Goal: Transaction & Acquisition: Download file/media

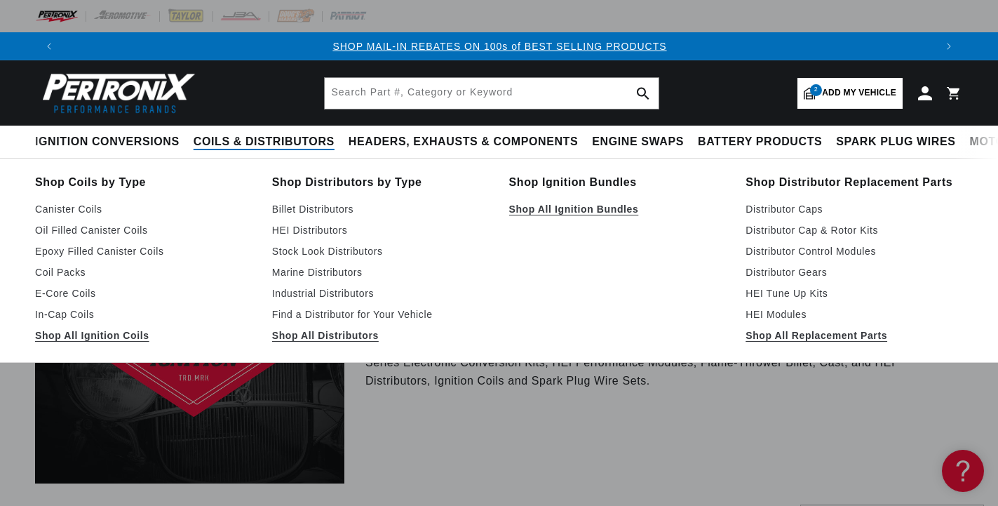
scroll to position [0, 872]
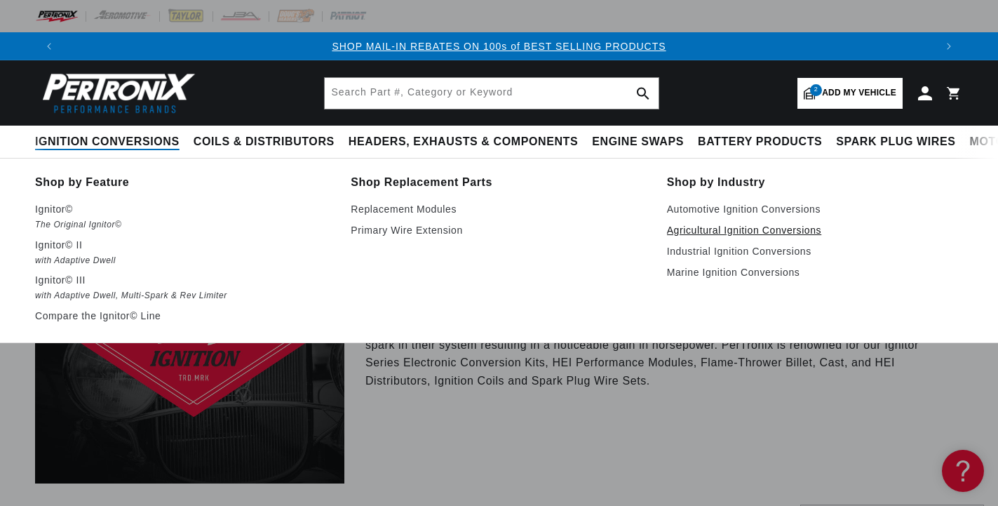
click at [738, 229] on link "Agricultural Ignition Conversions" at bounding box center [815, 230] width 296 height 17
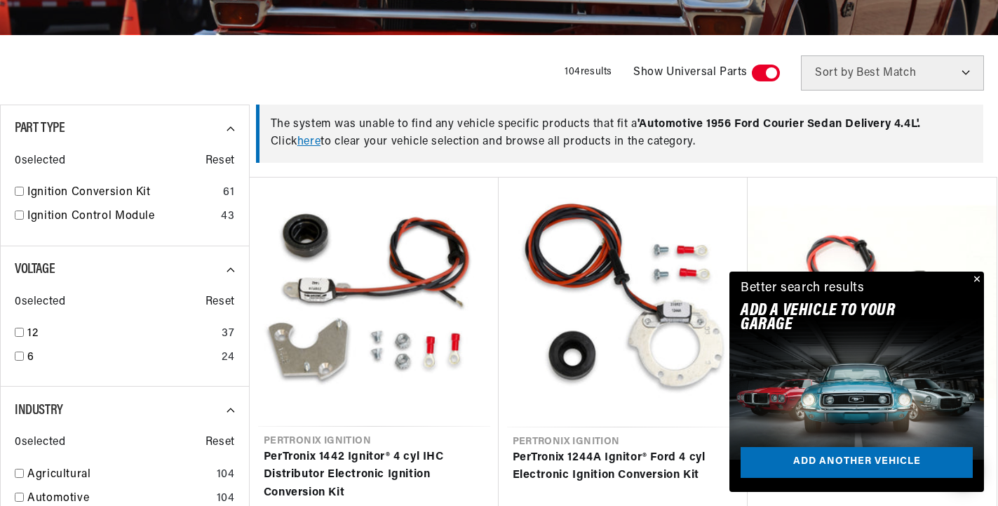
scroll to position [0, 872]
click at [313, 143] on link "here" at bounding box center [308, 141] width 23 height 11
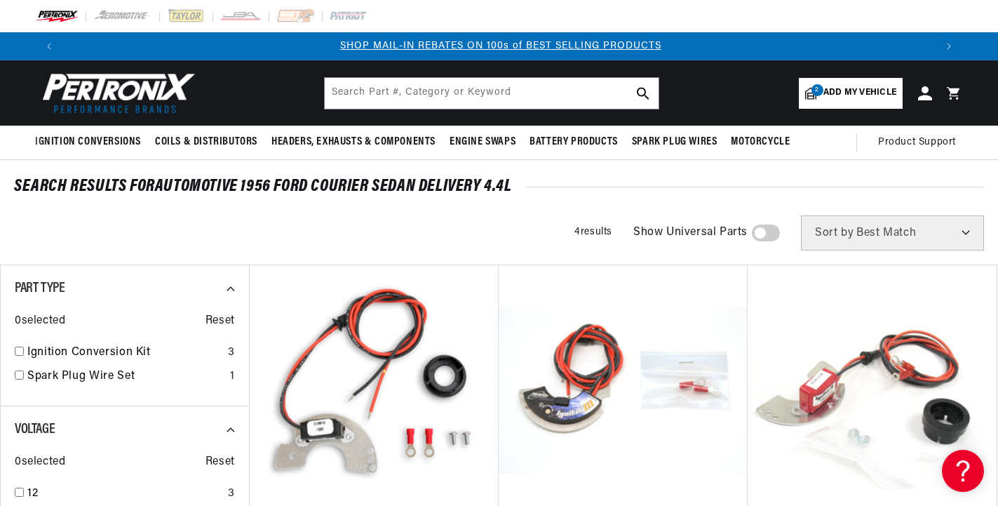
scroll to position [0, 872]
click at [856, 94] on span "Add my vehicle" at bounding box center [859, 92] width 73 height 13
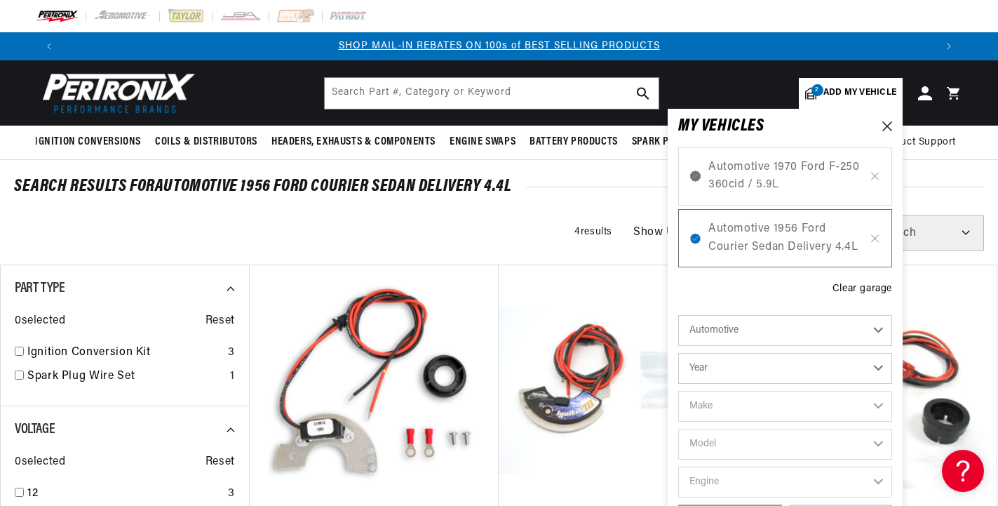
click at [678, 315] on select "Automotive Agricultural Industrial Marine Motorcycle" at bounding box center [785, 330] width 214 height 31
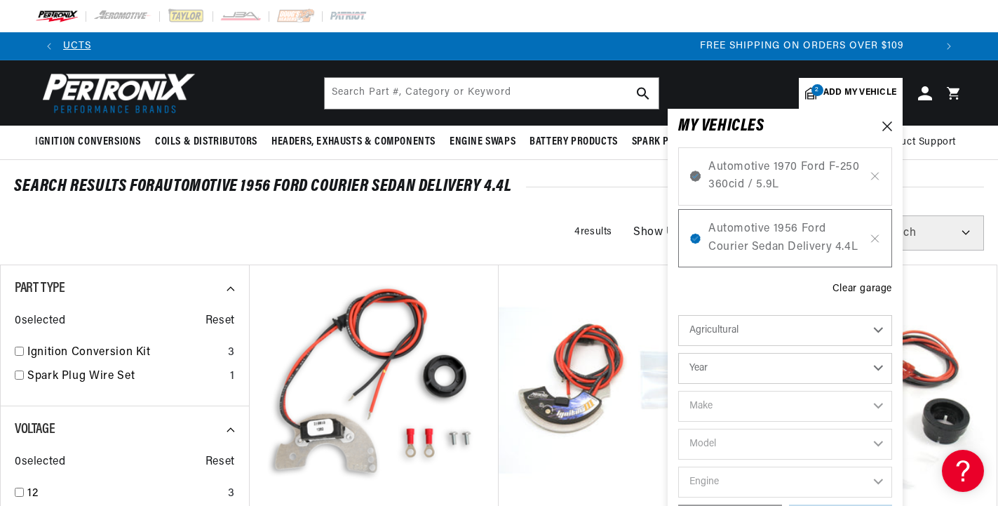
click option "Agricultural" at bounding box center [0, 0] width 0 height 0
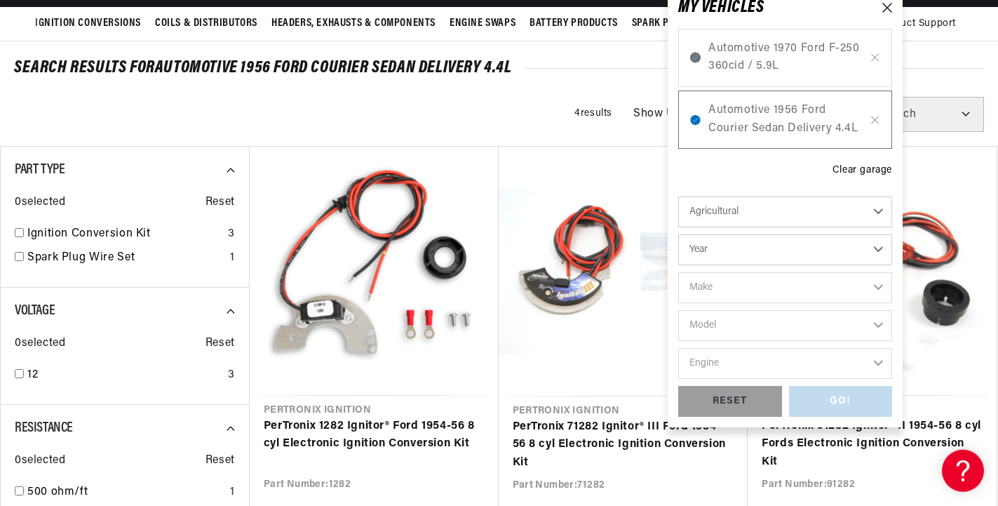
scroll to position [143, 0]
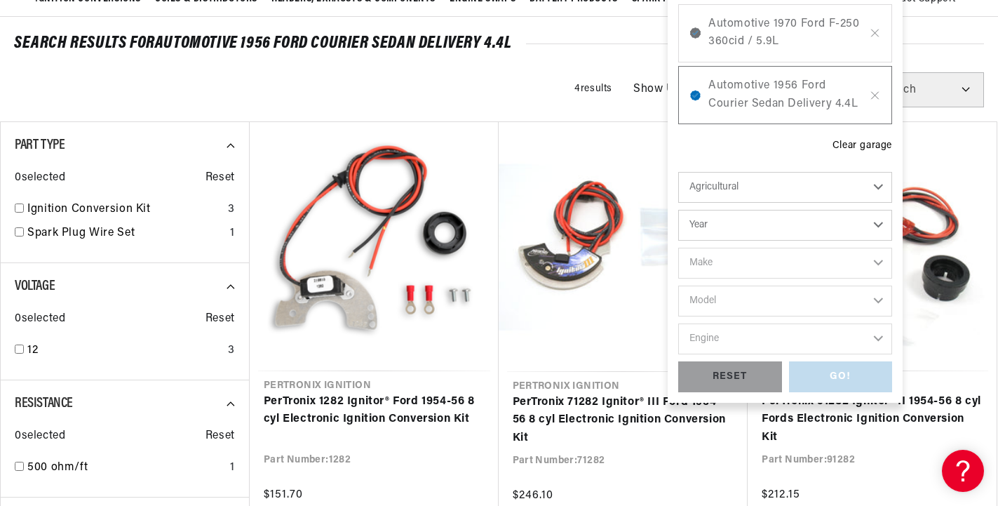
click at [678, 210] on select "Year 1970 1965 1964 1960 1959 1958 1957 1939 1938 1937" at bounding box center [785, 225] width 214 height 31
click at [879, 223] on select "Year 1970 1965 1964 1960 1959 1958 1957 1939 1938 1937" at bounding box center [785, 225] width 214 height 31
click at [736, 375] on div "RESET" at bounding box center [730, 377] width 104 height 32
click at [678, 172] on select "Automotive Agricultural Industrial Marine Motorcycle" at bounding box center [785, 187] width 214 height 31
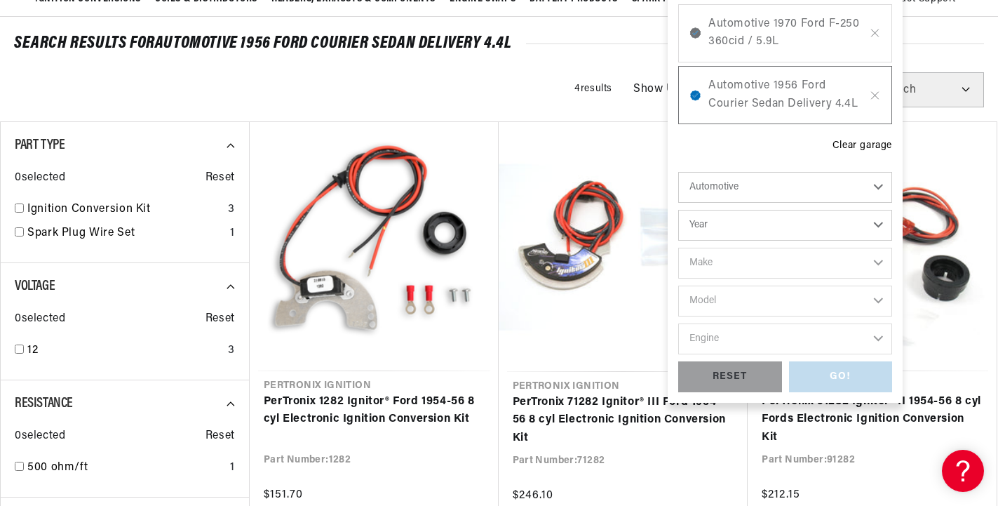
scroll to position [0, 872]
click option "Agricultural" at bounding box center [0, 0] width 0 height 0
select select "Agricultural"
click at [678, 210] on select "Year 1970 1965 1964 1960 1959 1958 1957 1939 1938 1937" at bounding box center [785, 225] width 214 height 31
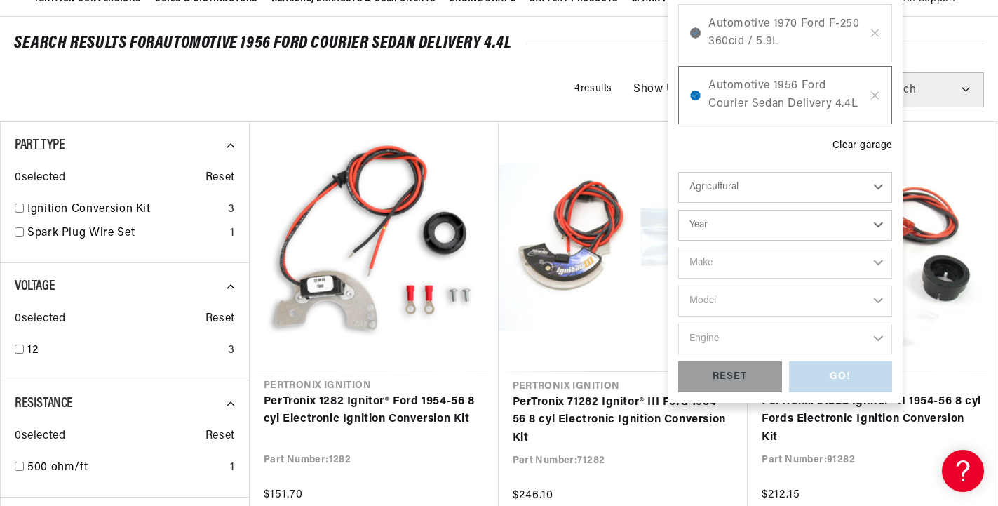
select select "1957"
click option "1957" at bounding box center [0, 0] width 0 height 0
select select "1957"
click at [678, 248] on select "Make John Bean" at bounding box center [785, 263] width 214 height 31
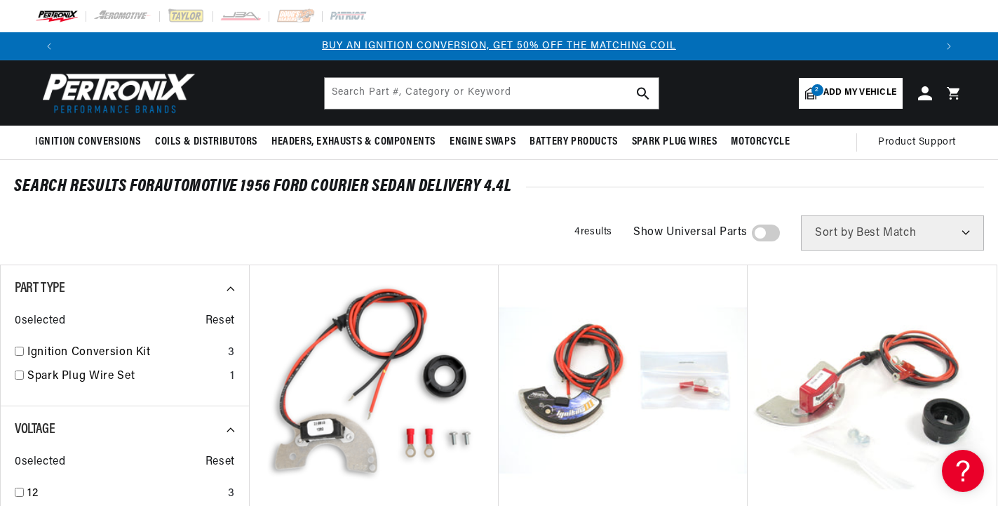
drag, startPoint x: 863, startPoint y: 24, endPoint x: 776, endPoint y: 34, distance: 86.8
click at [862, 22] on div at bounding box center [499, 16] width 998 height 32
click at [528, 107] on input "text" at bounding box center [492, 93] width 334 height 31
type input "21a-304d"
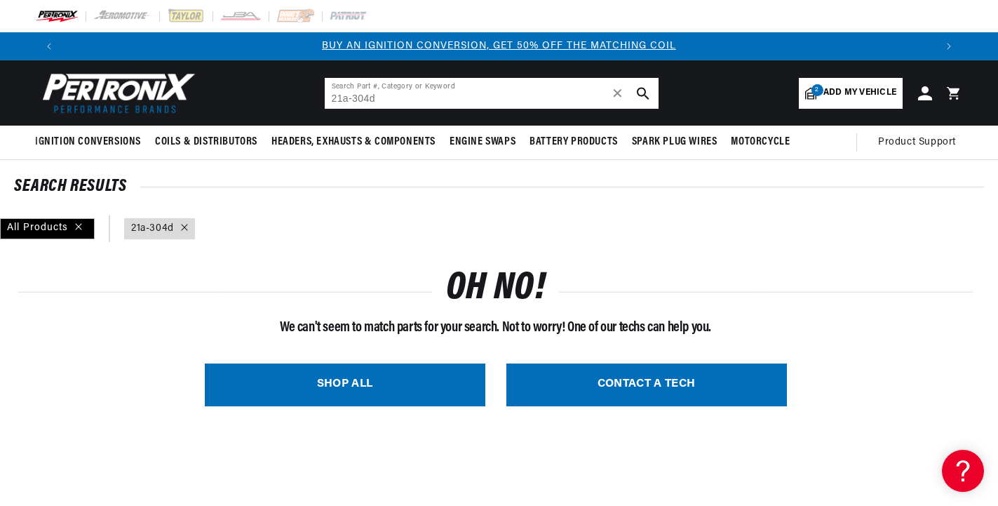
drag, startPoint x: 390, startPoint y: 92, endPoint x: 277, endPoint y: 107, distance: 113.9
click at [325, 106] on input "21a-304d" at bounding box center [492, 93] width 334 height 31
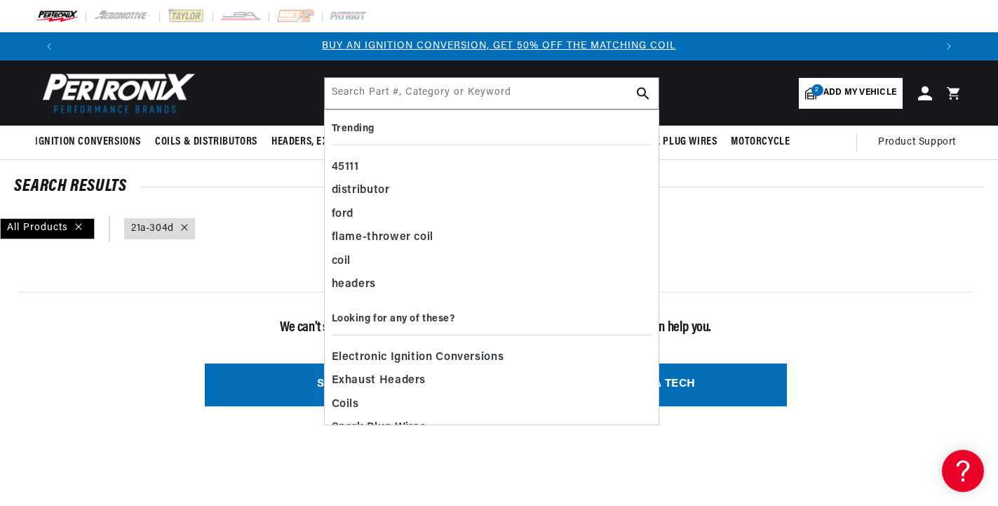
click at [250, 257] on div "OH NO! We can't seem to match parts for your search. Not to worry! One of our t…" at bounding box center [495, 342] width 977 height 172
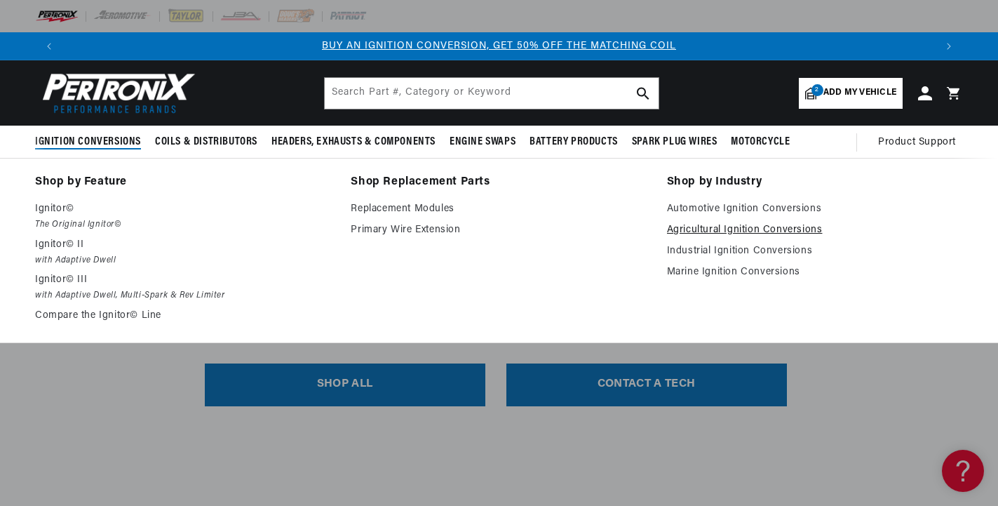
click at [719, 229] on link "Agricultural Ignition Conversions" at bounding box center [815, 230] width 296 height 17
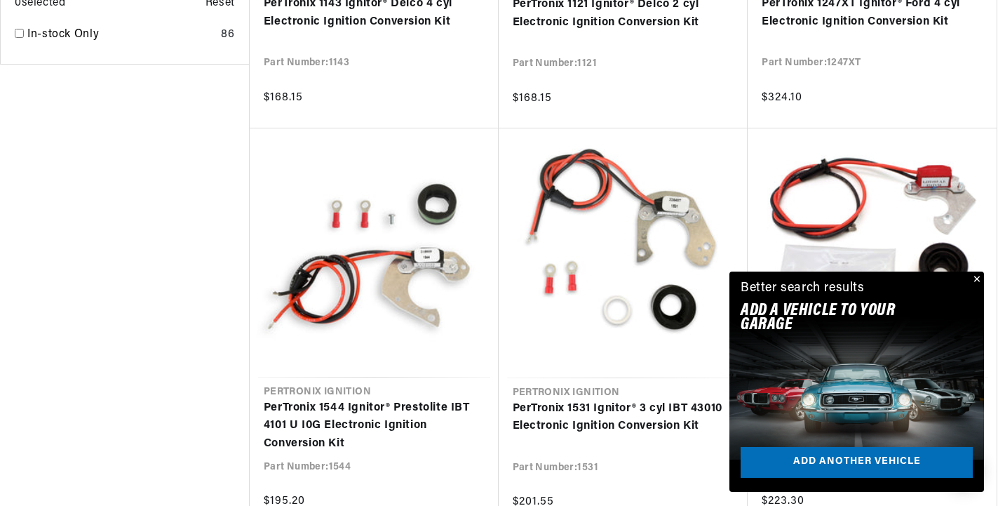
scroll to position [1216, 0]
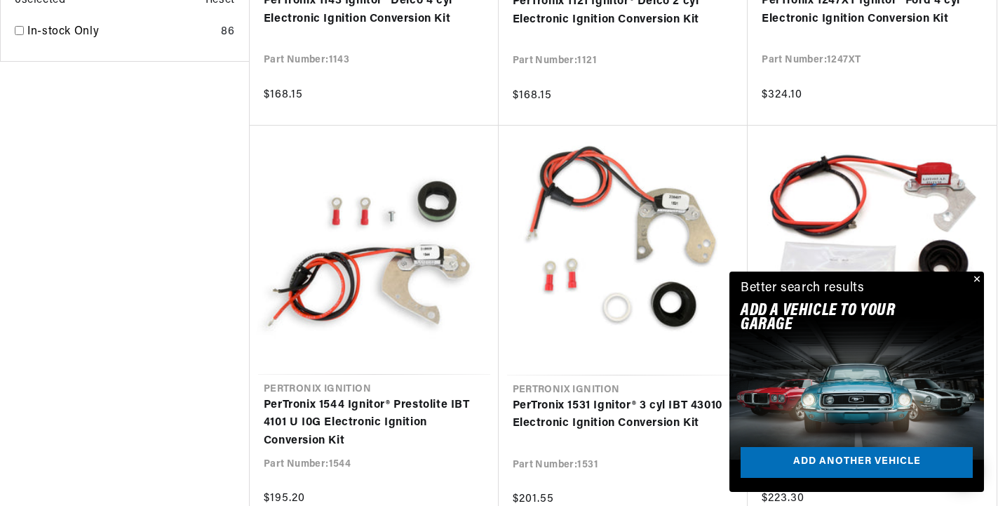
click at [977, 279] on button "Close" at bounding box center [975, 279] width 17 height 17
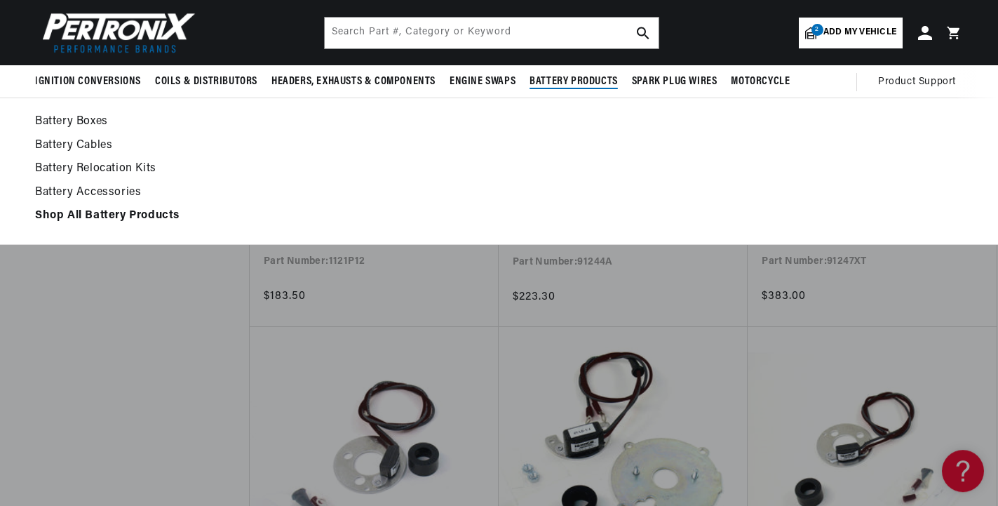
scroll to position [2432, 0]
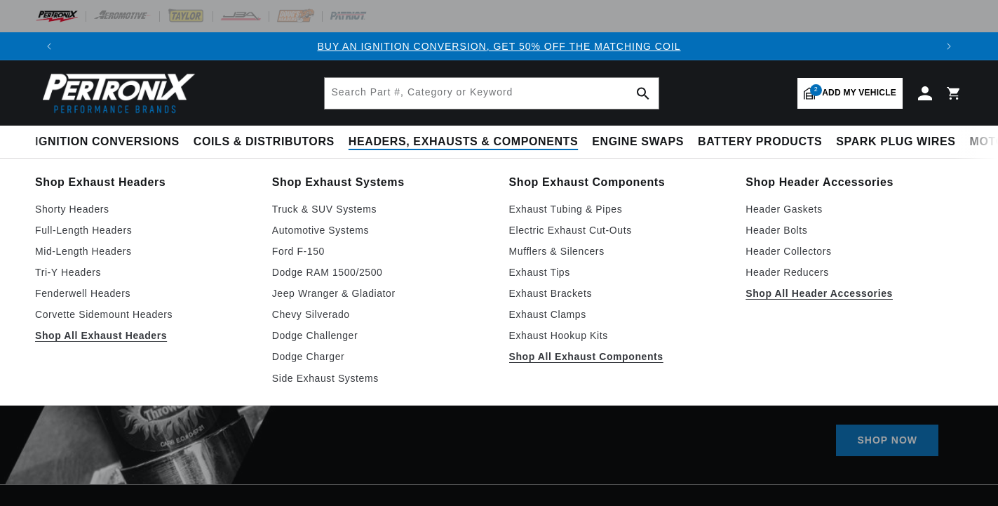
select select "1956"
select select "Ford"
select select "Courier-Sedan-Delivery"
select select "4.4L"
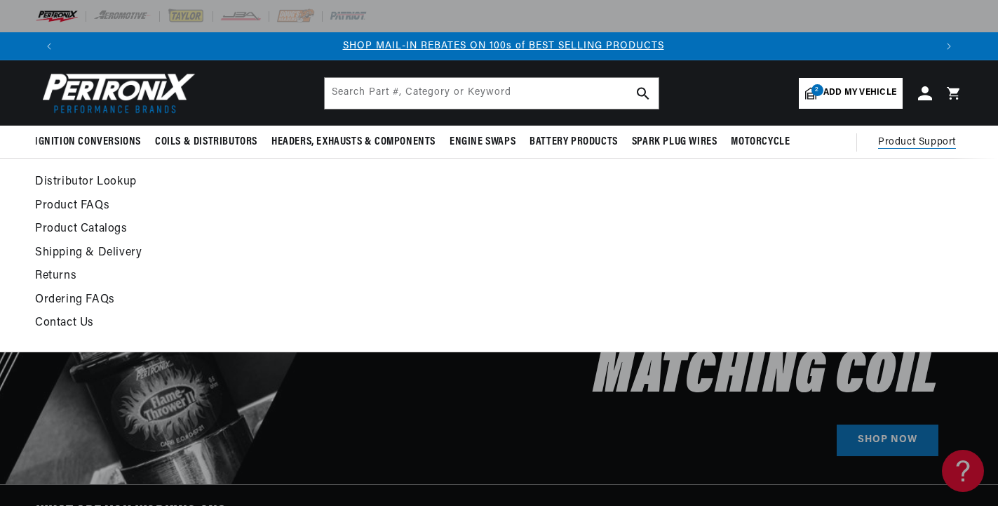
scroll to position [0, 872]
click at [83, 225] on link "Product Catalogs" at bounding box center [373, 230] width 676 height 20
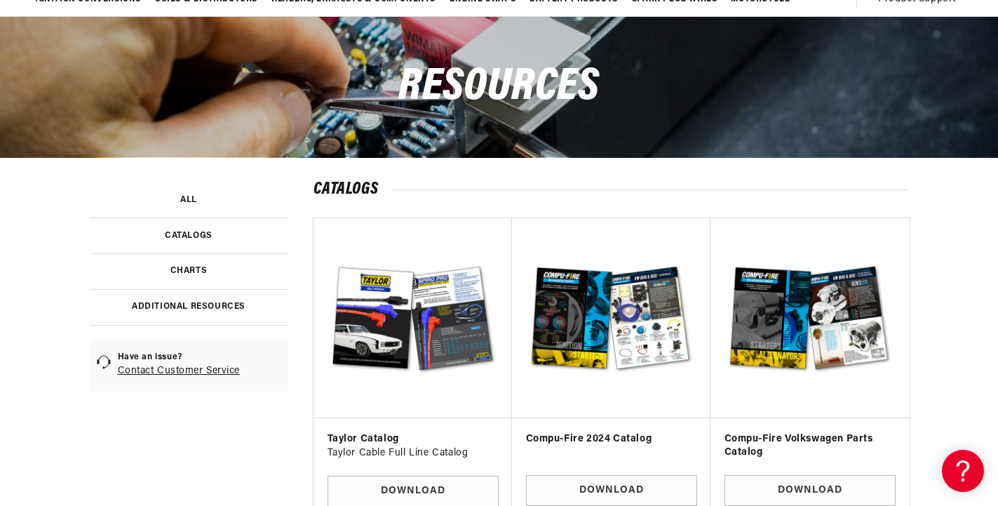
click at [187, 233] on link at bounding box center [189, 235] width 198 height 36
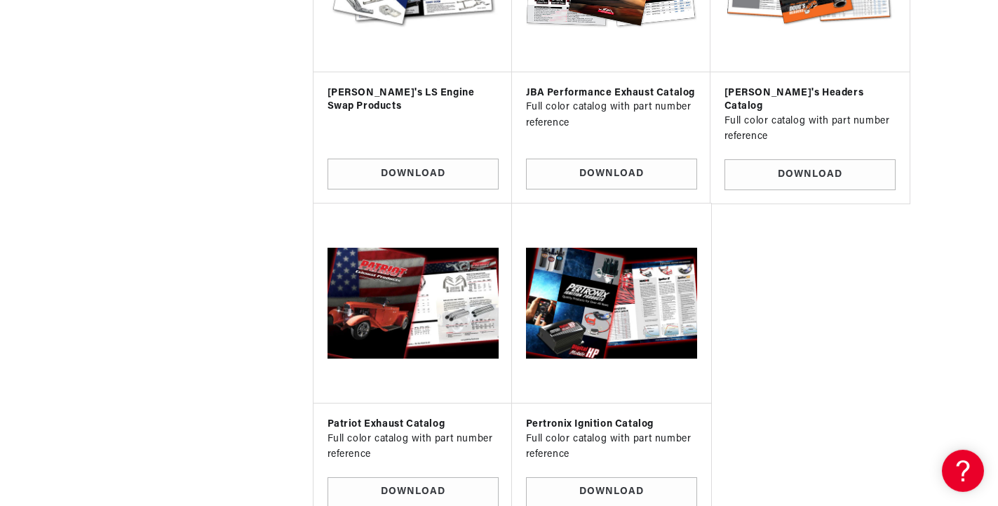
scroll to position [1145, 0]
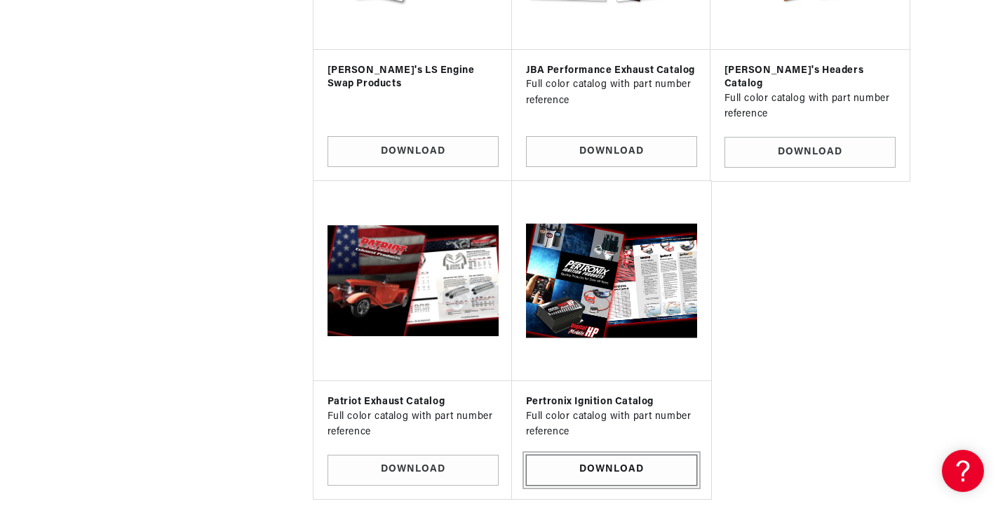
click at [583, 454] on link "Download" at bounding box center [611, 470] width 171 height 32
